Goal: Navigation & Orientation: Go to known website

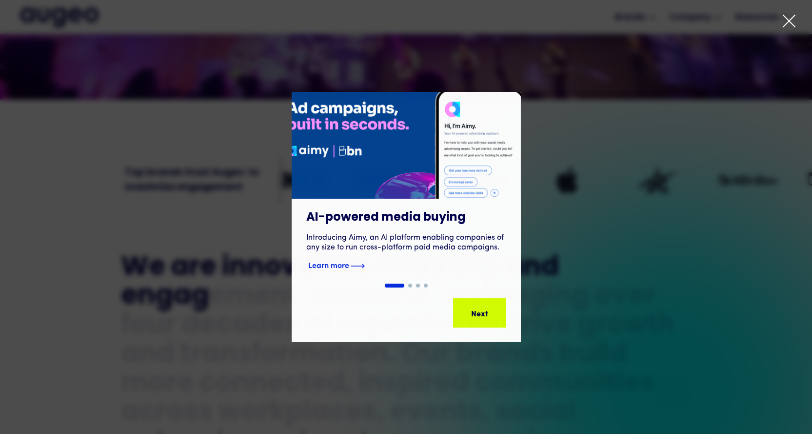
scroll to position [384, 0]
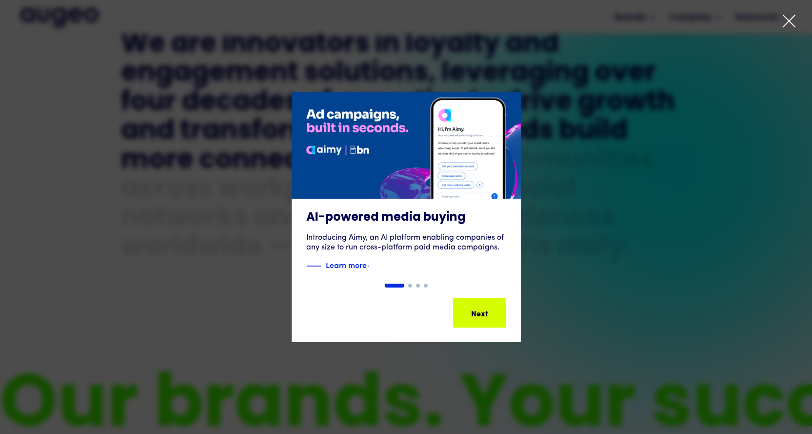
click at [530, 260] on div "1 of 4" at bounding box center [406, 217] width 812 height 250
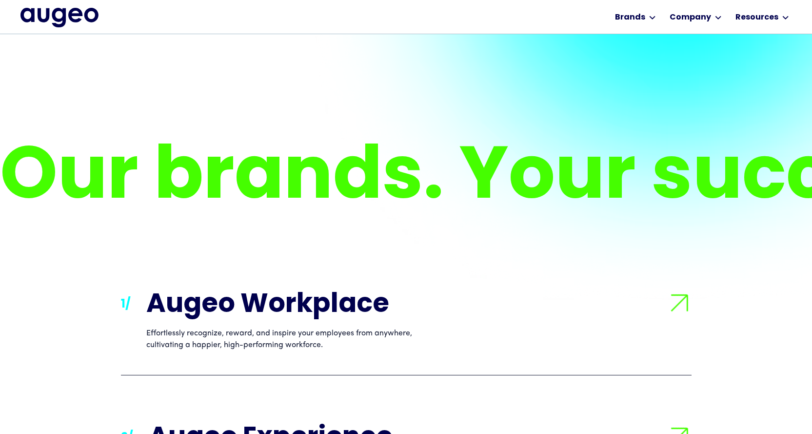
scroll to position [0, 0]
